Goal: Task Accomplishment & Management: Use online tool/utility

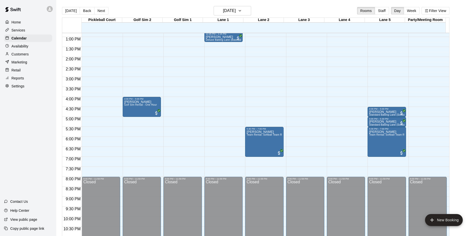
scroll to position [206, 0]
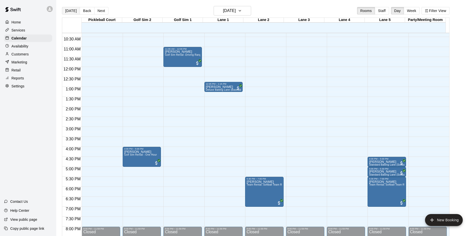
click at [71, 10] on button "[DATE]" at bounding box center [71, 11] width 18 height 8
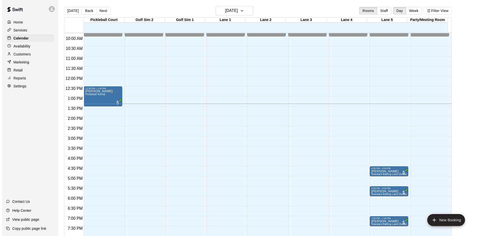
scroll to position [222, 0]
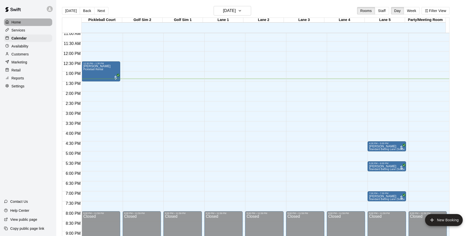
click at [19, 21] on p "Home" at bounding box center [17, 22] width 10 height 5
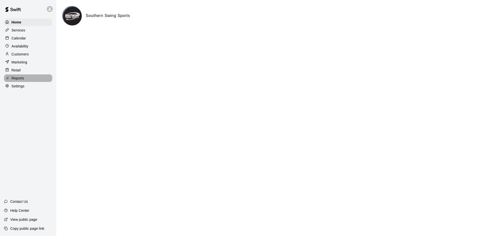
click at [19, 79] on p "Reports" at bounding box center [18, 78] width 13 height 5
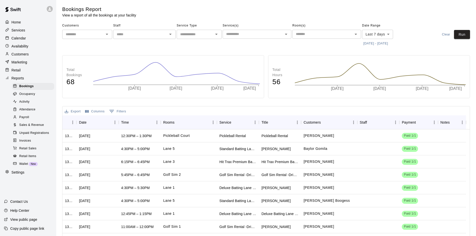
click at [37, 128] on span "Sales & Revenue" at bounding box center [31, 125] width 25 height 5
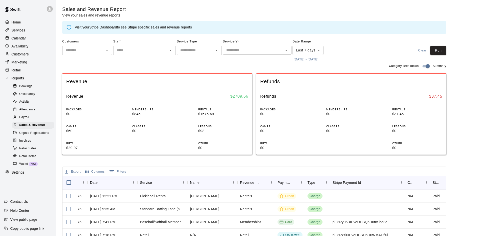
click at [313, 47] on body "Home Services Calendar Availability Customers Marketing Retail Reports Bookings…" at bounding box center [240, 172] width 480 height 344
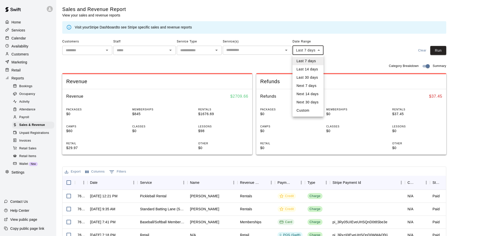
click at [307, 109] on li "Custom" at bounding box center [308, 111] width 31 height 8
type input "******"
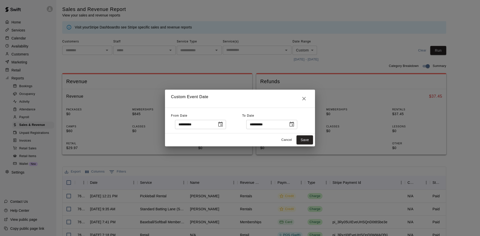
click at [223, 123] on icon "Choose date, selected date is Aug 13, 2025" at bounding box center [220, 124] width 5 height 5
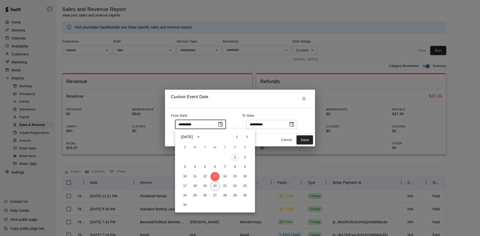
click at [236, 157] on button "1" at bounding box center [235, 157] width 9 height 9
type input "**********"
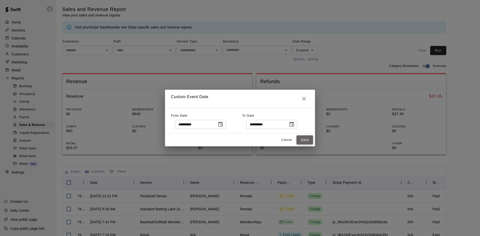
click at [304, 139] on button "Save" at bounding box center [305, 140] width 17 height 9
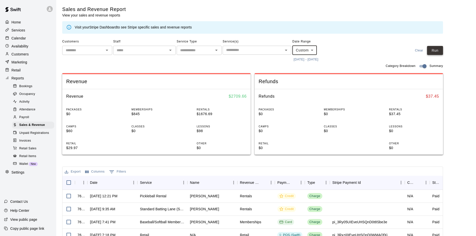
click at [442, 53] on button "Run" at bounding box center [435, 50] width 16 height 9
click at [16, 21] on p "Home" at bounding box center [17, 22] width 10 height 5
